Goal: Information Seeking & Learning: Learn about a topic

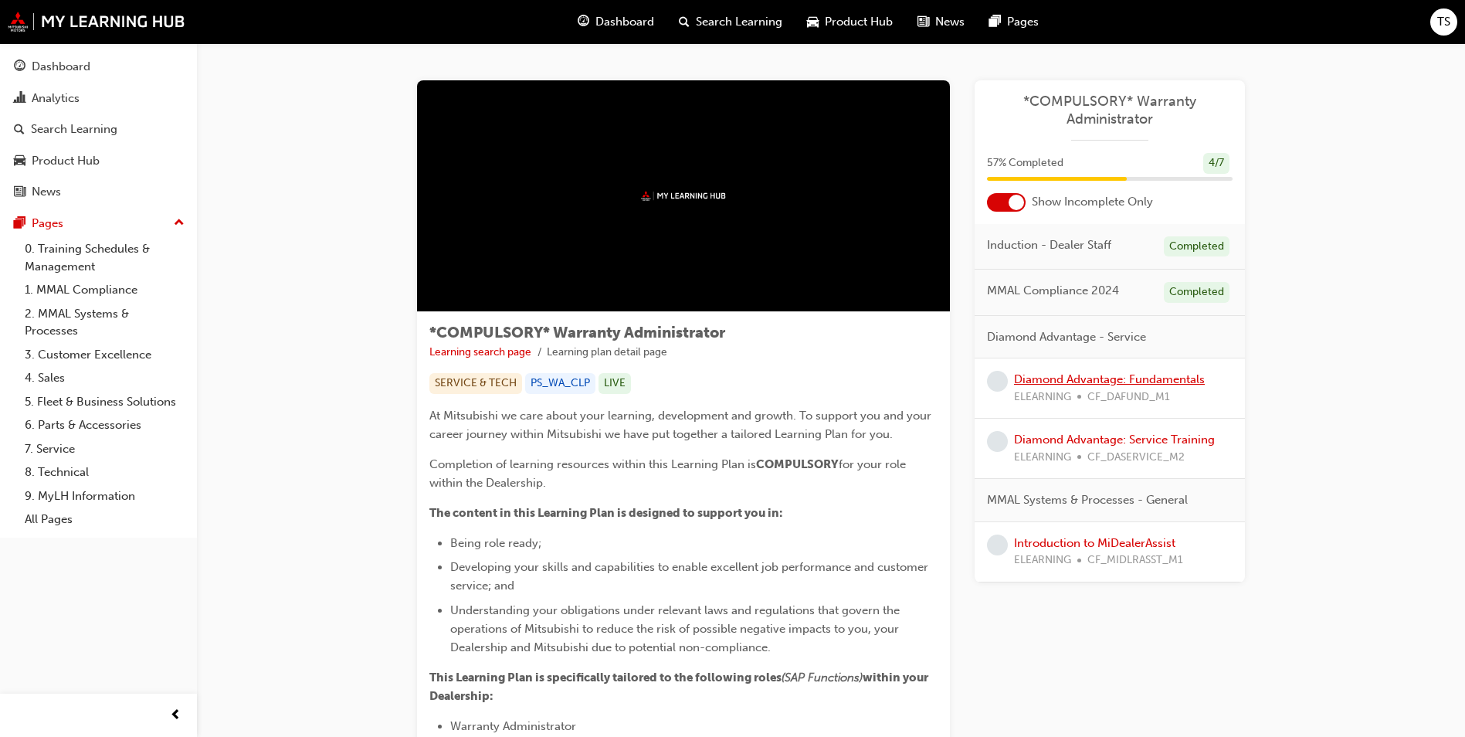
click at [1113, 375] on link "Diamond Advantage: Fundamentals" at bounding box center [1109, 379] width 191 height 14
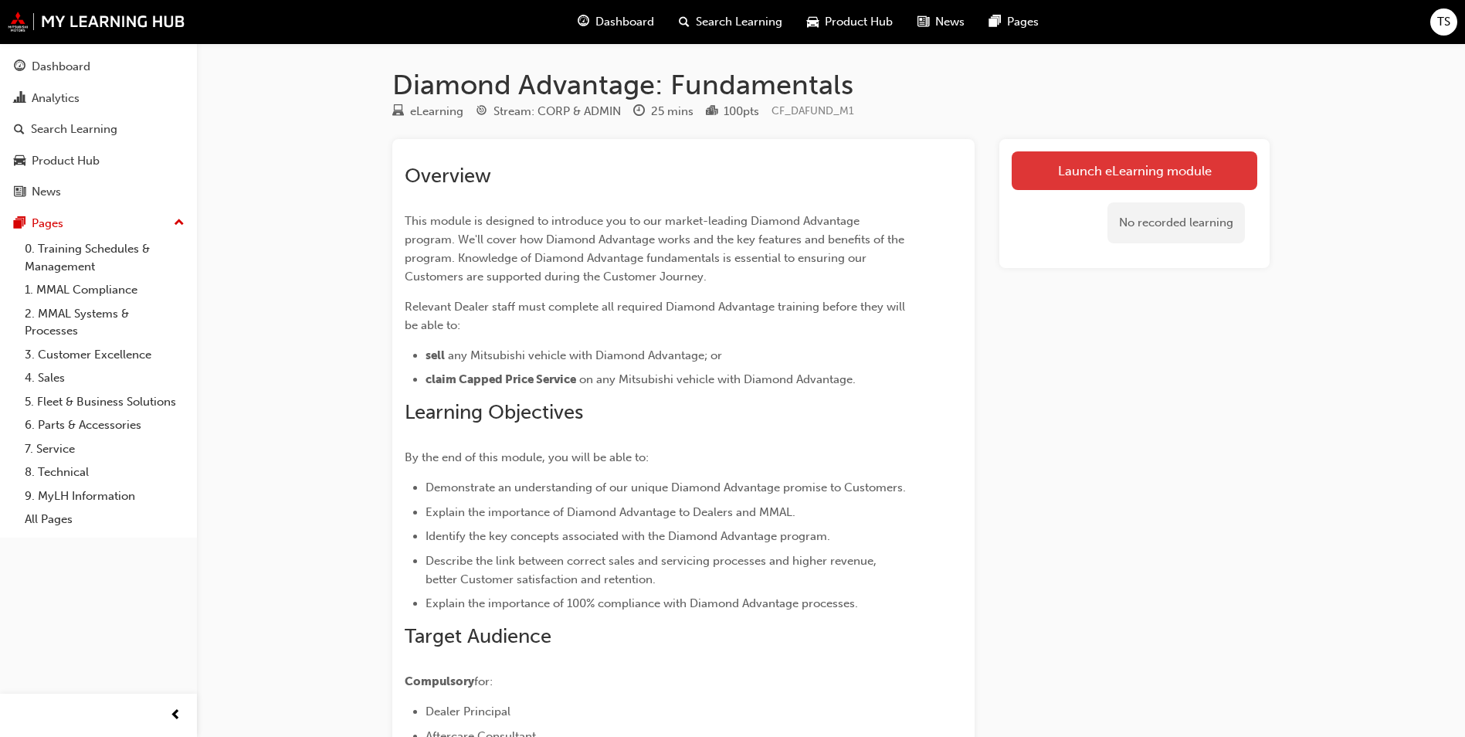
click at [1058, 178] on link "Launch eLearning module" at bounding box center [1135, 170] width 246 height 39
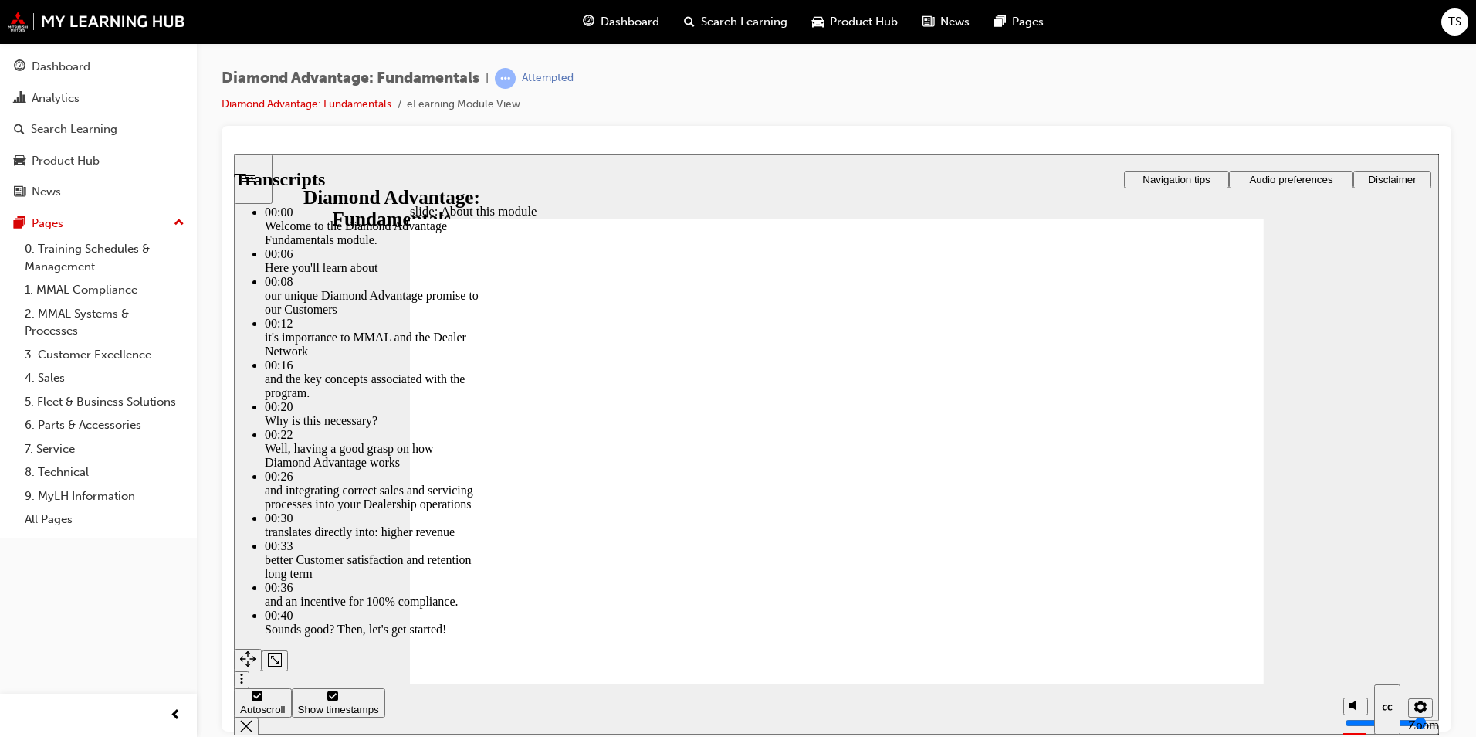
type input "2"
